Goal: Transaction & Acquisition: Purchase product/service

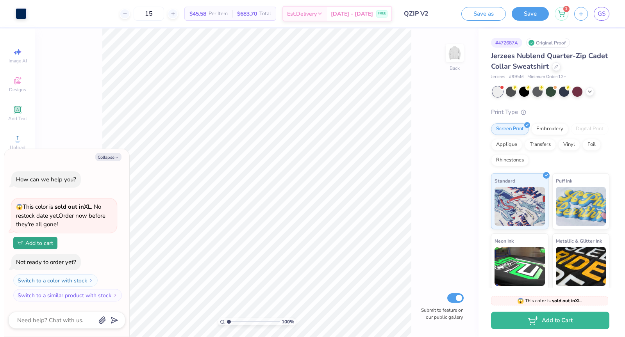
click at [192, 12] on div "15 $45.58 Per Item $683.70 Total Est. Delivery [DATE] - [DATE] FREE" at bounding box center [212, 13] width 360 height 27
click at [173, 12] on line at bounding box center [173, 13] width 0 height 3
click at [176, 14] on icon at bounding box center [172, 13] width 5 height 5
click at [196, 14] on icon at bounding box center [198, 13] width 5 height 5
click at [176, 14] on icon at bounding box center [172, 13] width 5 height 5
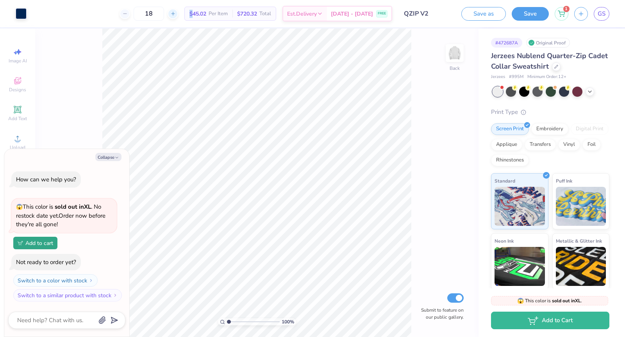
click at [176, 14] on icon at bounding box center [172, 13] width 5 height 5
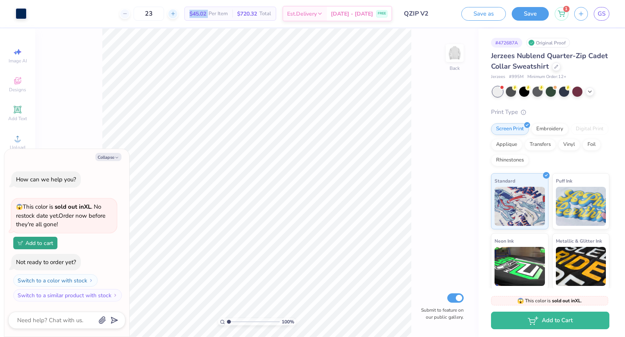
click at [176, 14] on icon at bounding box center [172, 13] width 5 height 5
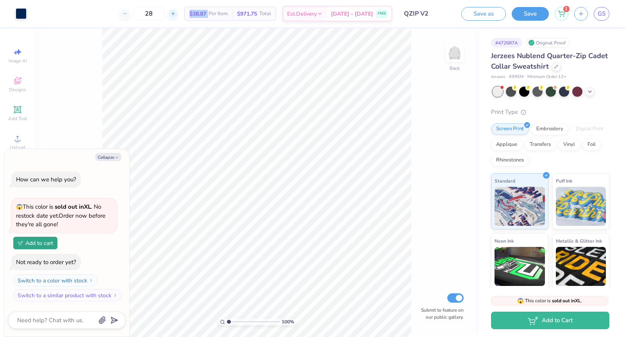
click at [176, 14] on icon at bounding box center [172, 13] width 5 height 5
click at [126, 14] on div at bounding box center [120, 14] width 11 height 11
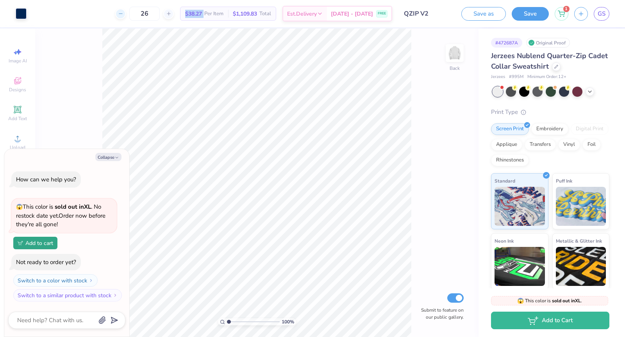
type input "25"
click at [597, 15] on span "GS" at bounding box center [601, 13] width 8 height 9
